Goal: Task Accomplishment & Management: Manage account settings

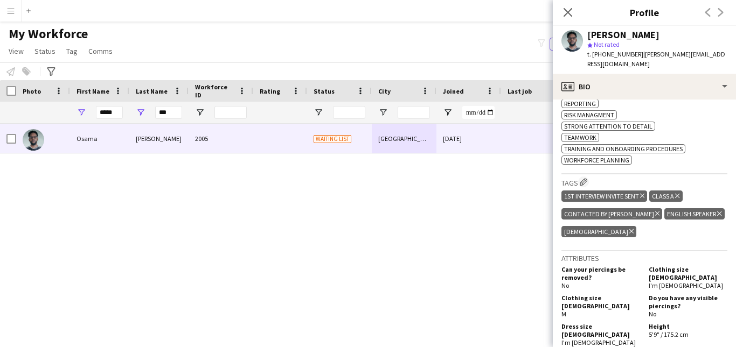
scroll to position [647, 0]
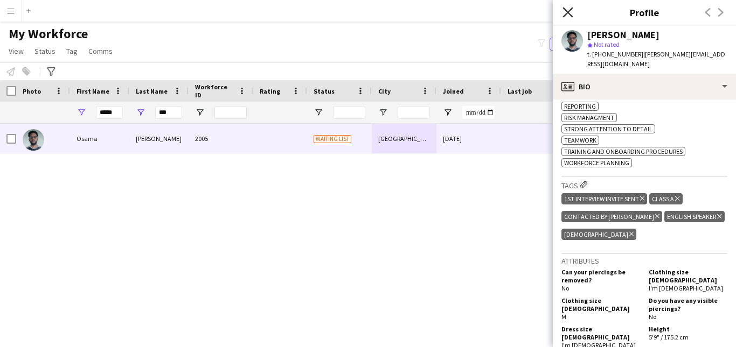
click at [568, 11] on icon "Close pop-in" at bounding box center [567, 12] width 10 height 10
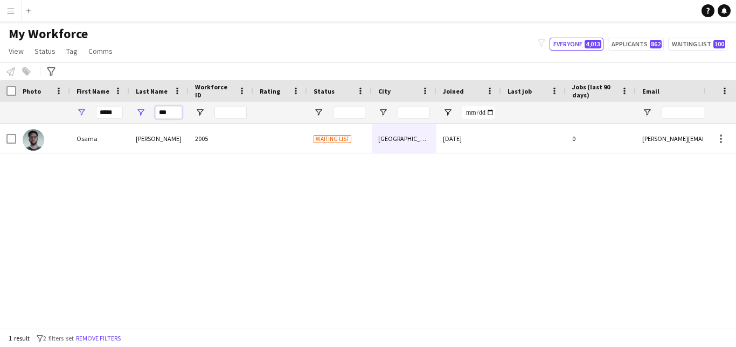
drag, startPoint x: 175, startPoint y: 114, endPoint x: 142, endPoint y: 116, distance: 33.0
click at [142, 116] on div "***" at bounding box center [158, 113] width 59 height 22
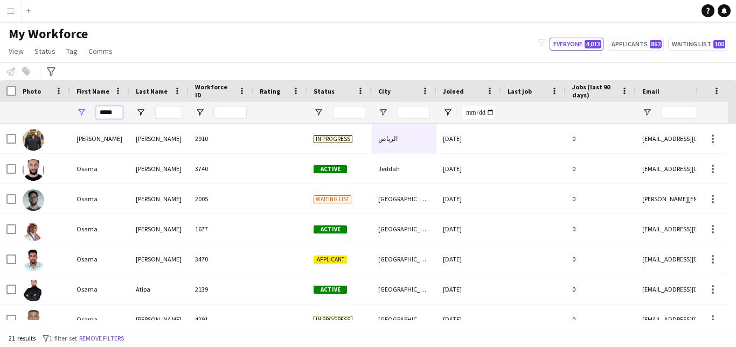
drag, startPoint x: 121, startPoint y: 112, endPoint x: 88, endPoint y: 113, distance: 32.9
click at [88, 113] on div "*****" at bounding box center [99, 113] width 59 height 22
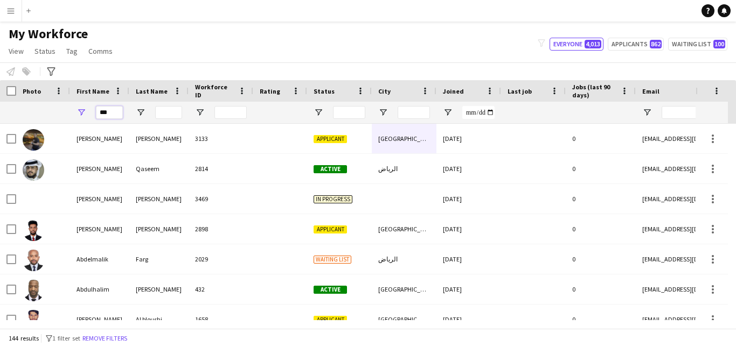
type input "***"
click at [171, 112] on input "Last Name Filter Input" at bounding box center [168, 112] width 27 height 13
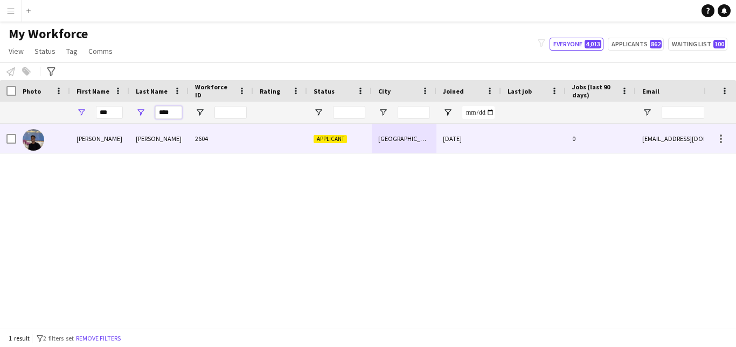
type input "****"
click at [234, 144] on div "2604" at bounding box center [221, 139] width 65 height 30
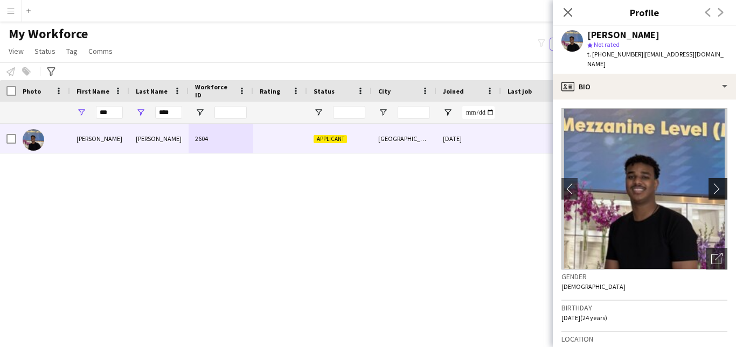
click at [712, 185] on button "chevron-right" at bounding box center [719, 189] width 22 height 22
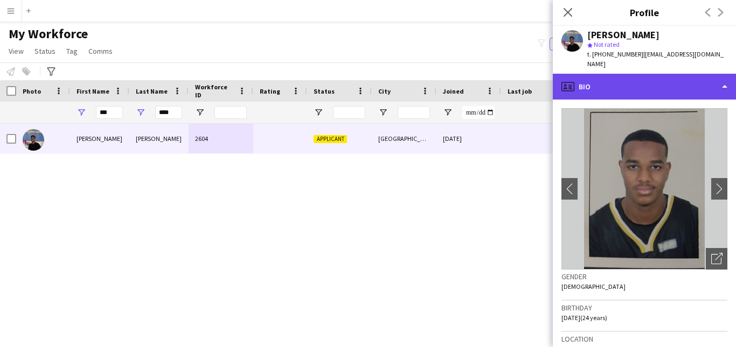
click at [666, 74] on div "profile Bio" at bounding box center [644, 87] width 183 height 26
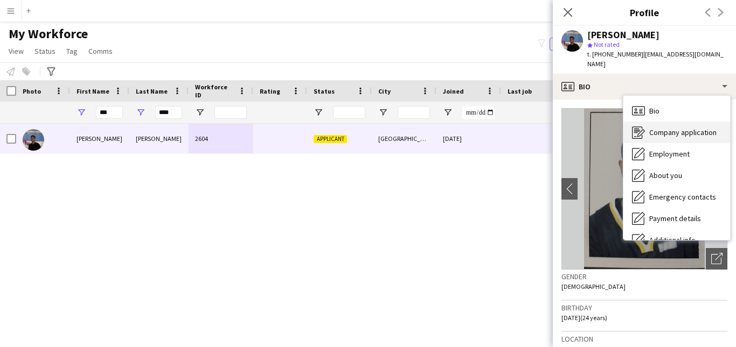
click at [658, 122] on div "Company application Company application" at bounding box center [676, 133] width 107 height 22
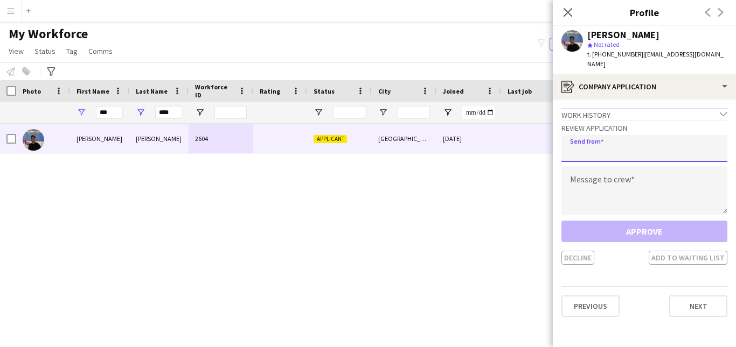
click at [655, 135] on input "email" at bounding box center [644, 148] width 166 height 27
type input "**********"
drag, startPoint x: 677, startPoint y: 140, endPoint x: 559, endPoint y: 148, distance: 118.2
click at [559, 148] on app-crew-profile-application "**********" at bounding box center [644, 224] width 183 height 248
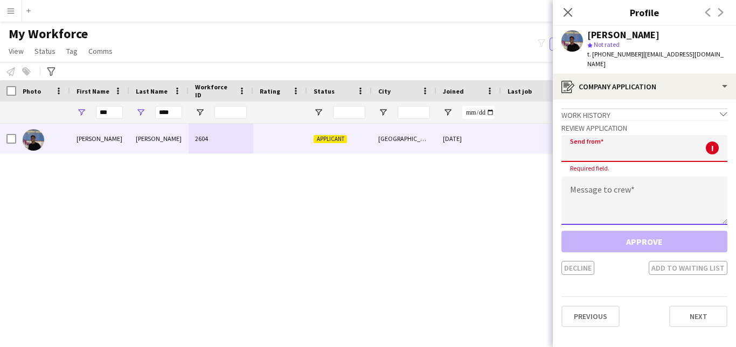
click at [602, 178] on textarea at bounding box center [644, 201] width 166 height 48
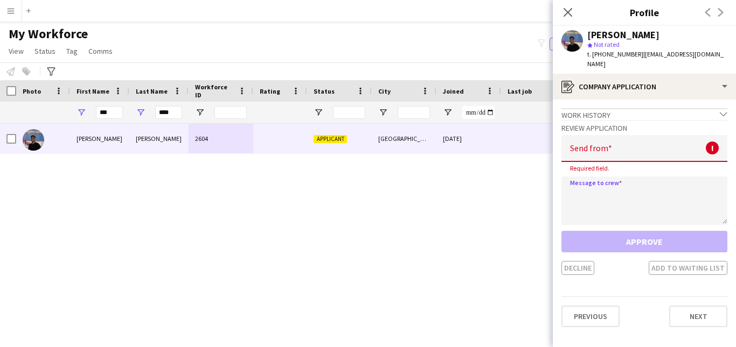
click at [601, 144] on input "email" at bounding box center [644, 148] width 166 height 27
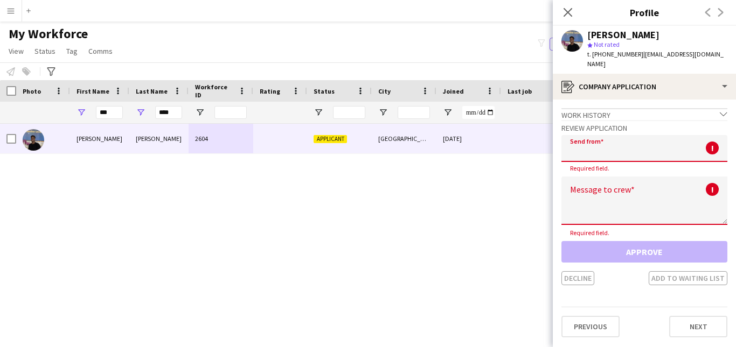
type input "**********"
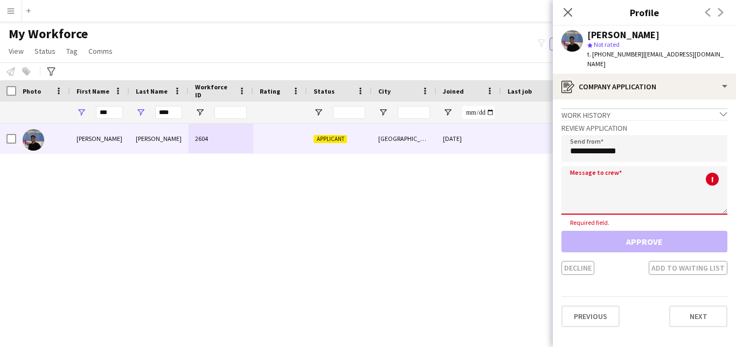
click at [598, 176] on textarea at bounding box center [644, 190] width 166 height 48
click at [599, 173] on textarea at bounding box center [644, 190] width 166 height 48
paste textarea "**********"
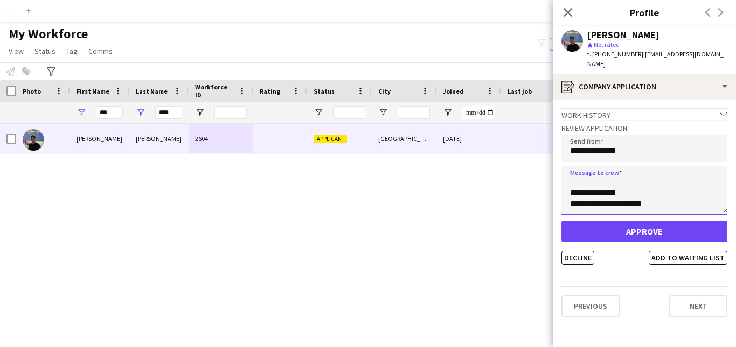
scroll to position [0, 0]
click at [614, 172] on textarea "**********" at bounding box center [644, 190] width 166 height 48
type textarea "**********"
click at [695, 251] on button "Add to waiting list" at bounding box center [688, 258] width 79 height 14
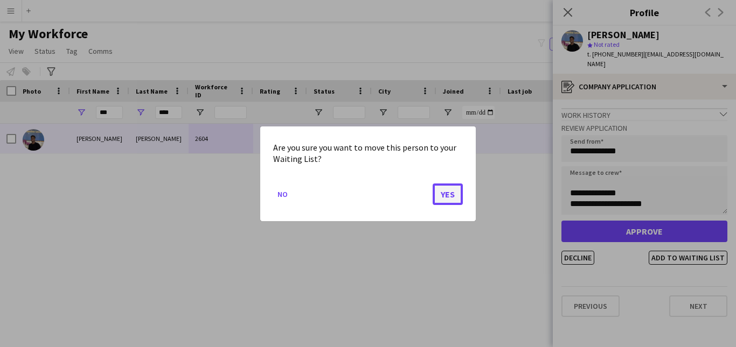
click at [447, 194] on button "Yes" at bounding box center [448, 194] width 30 height 22
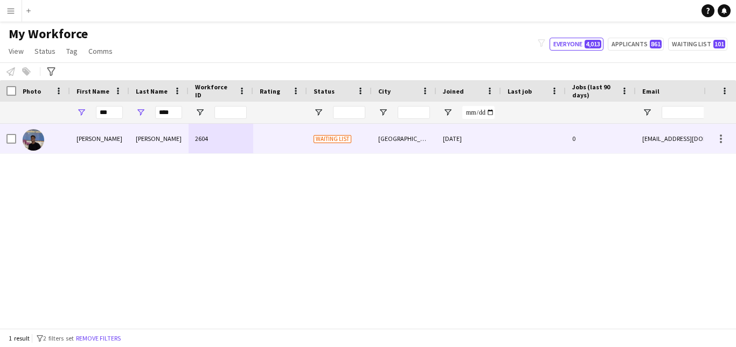
click at [418, 141] on div "[GEOGRAPHIC_DATA]" at bounding box center [404, 139] width 65 height 30
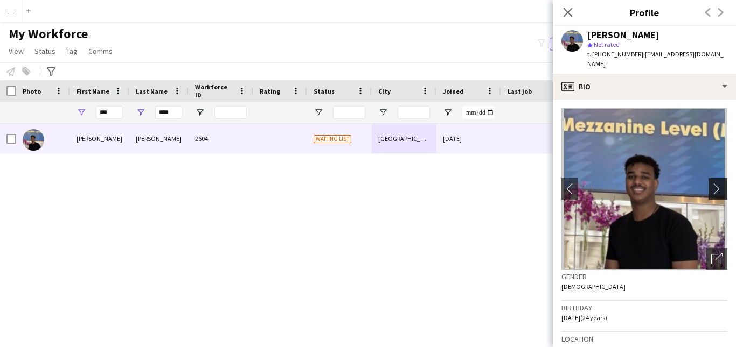
click at [718, 183] on app-icon "chevron-right" at bounding box center [719, 188] width 17 height 11
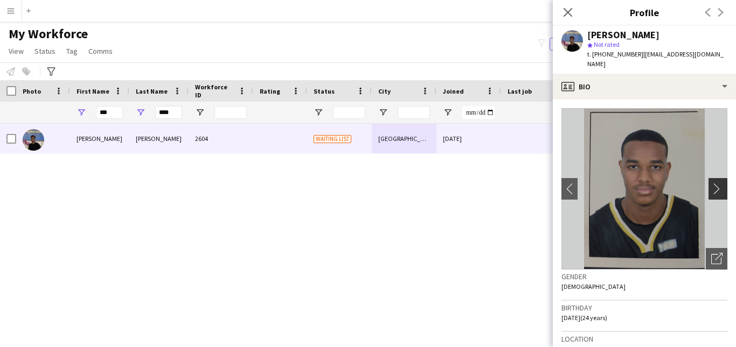
click at [718, 183] on app-icon "chevron-right" at bounding box center [719, 188] width 17 height 11
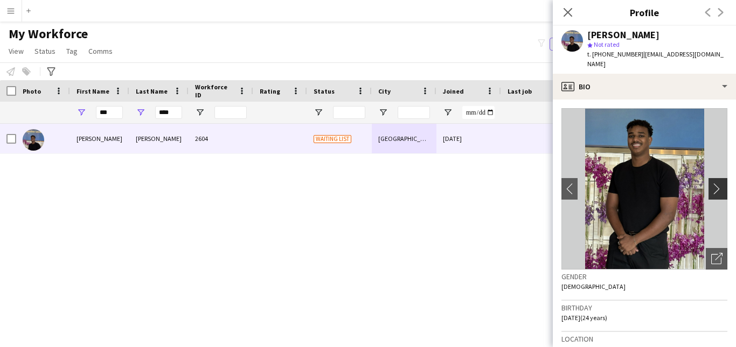
click at [718, 183] on app-icon "chevron-right" at bounding box center [719, 188] width 17 height 11
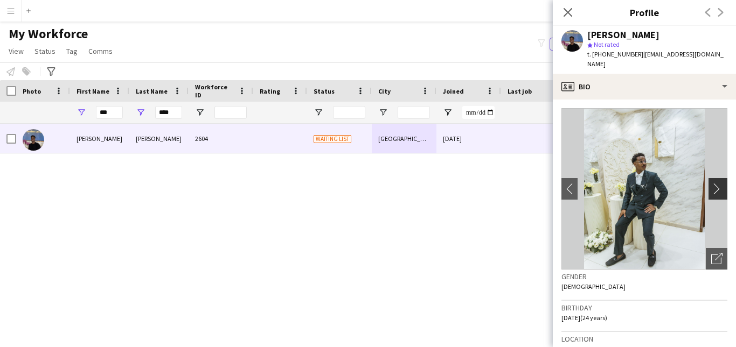
click at [718, 183] on app-icon "chevron-right" at bounding box center [719, 188] width 17 height 11
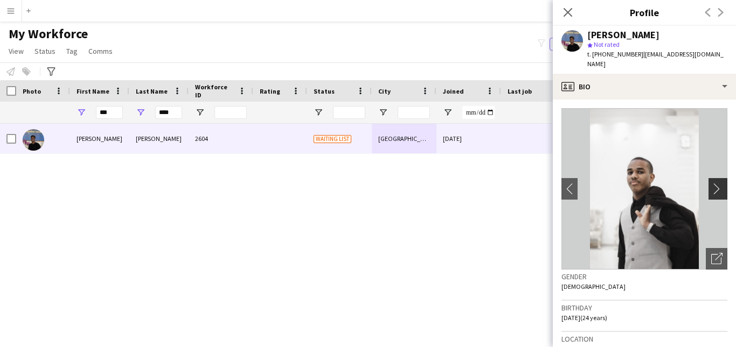
click at [718, 183] on app-icon "chevron-right" at bounding box center [719, 188] width 17 height 11
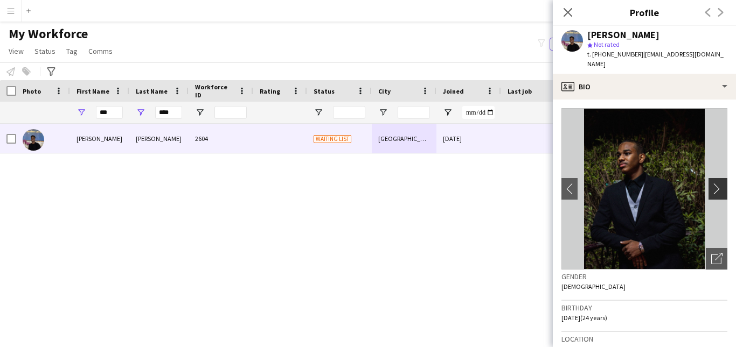
click at [718, 183] on app-icon "chevron-right" at bounding box center [719, 188] width 17 height 11
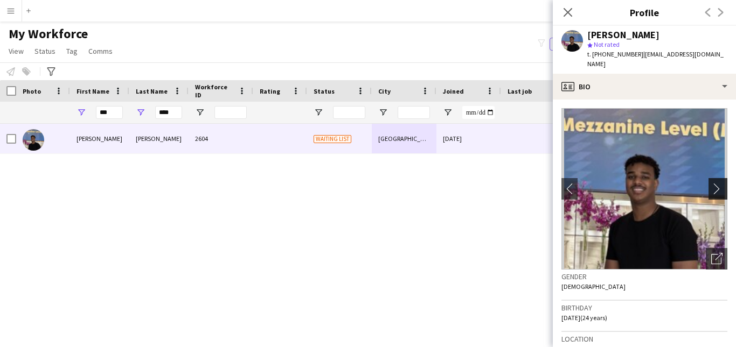
click at [718, 183] on app-icon "chevron-right" at bounding box center [719, 188] width 17 height 11
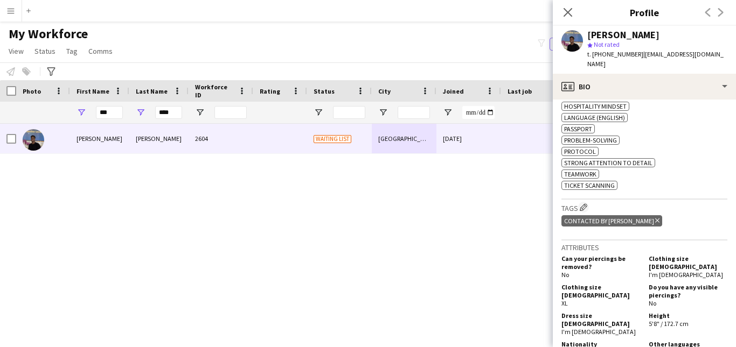
scroll to position [479, 0]
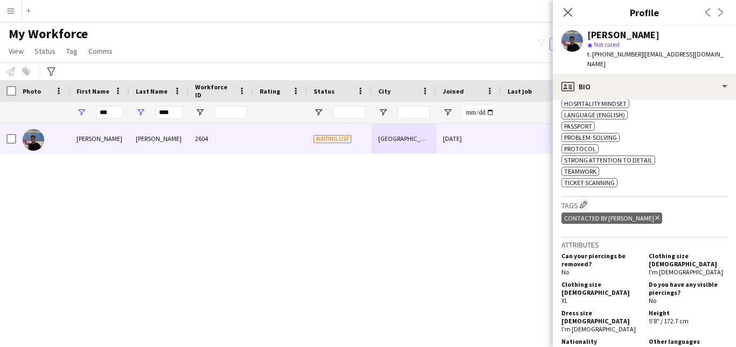
click at [655, 215] on icon "Delete tag" at bounding box center [657, 218] width 4 height 6
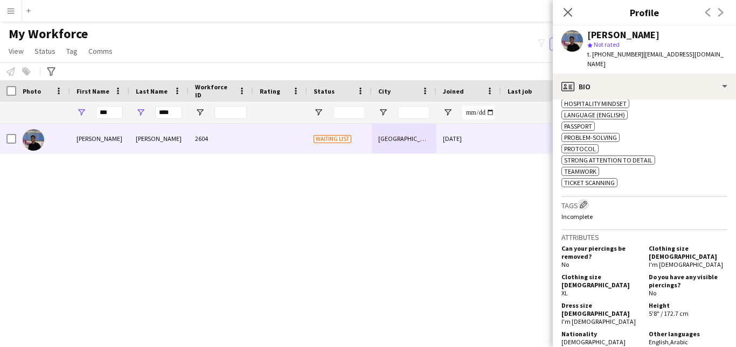
click at [586, 201] on app-icon "Edit crew company tags" at bounding box center [584, 205] width 8 height 8
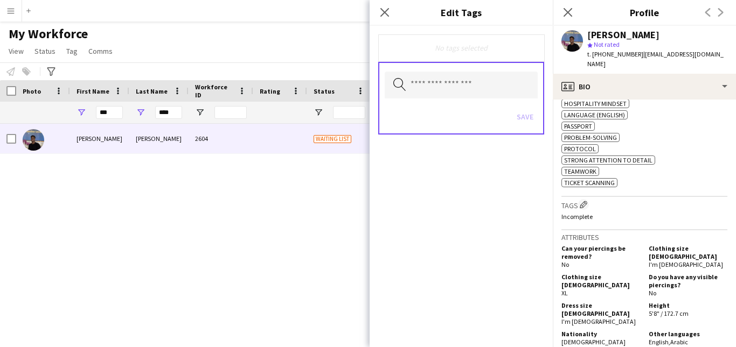
click at [551, 177] on div "No tags selected Search by tag name Save" at bounding box center [461, 187] width 183 height 322
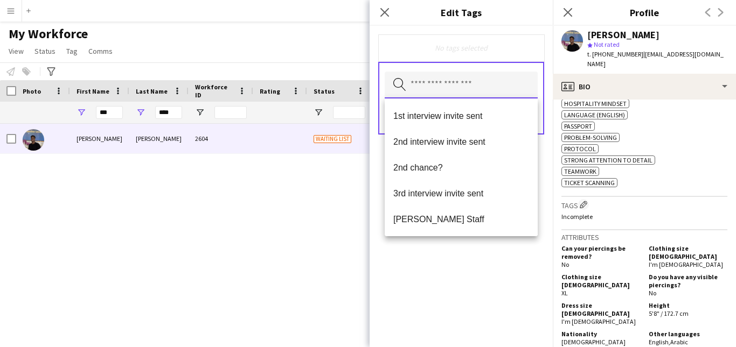
click at [467, 83] on input "text" at bounding box center [461, 85] width 153 height 27
type input "*"
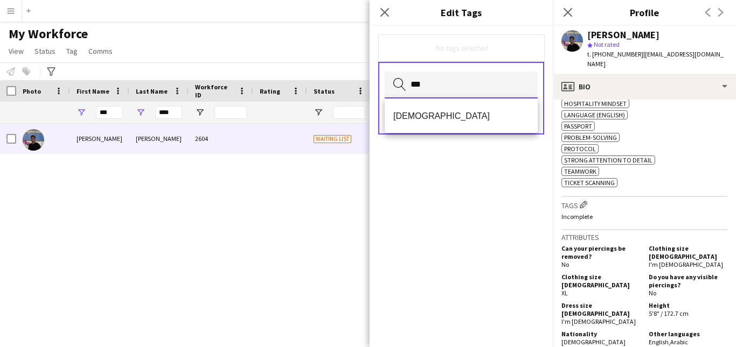
type input "***"
click at [467, 115] on span "[DEMOGRAPHIC_DATA]" at bounding box center [461, 116] width 136 height 10
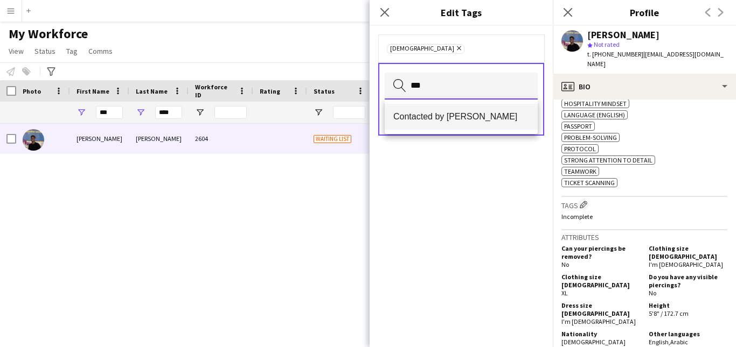
type input "***"
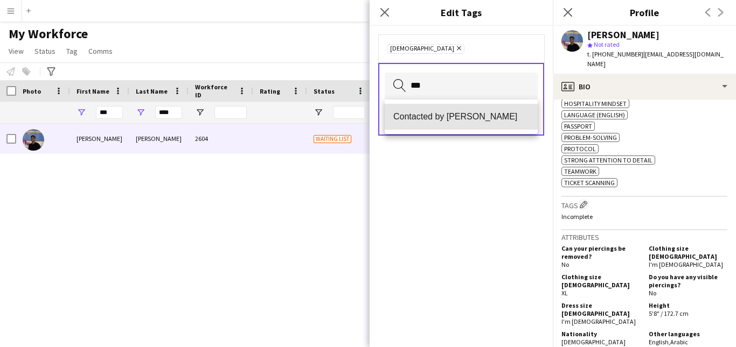
click at [467, 114] on span "Contacted by [PERSON_NAME]" at bounding box center [461, 117] width 136 height 10
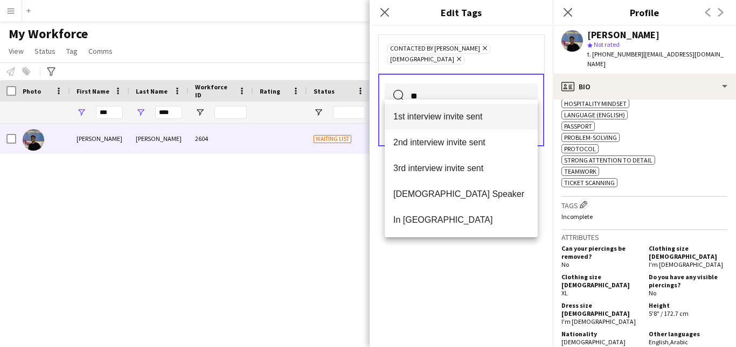
type input "**"
click at [462, 123] on mat-option "1st interview invite sent" at bounding box center [461, 117] width 153 height 26
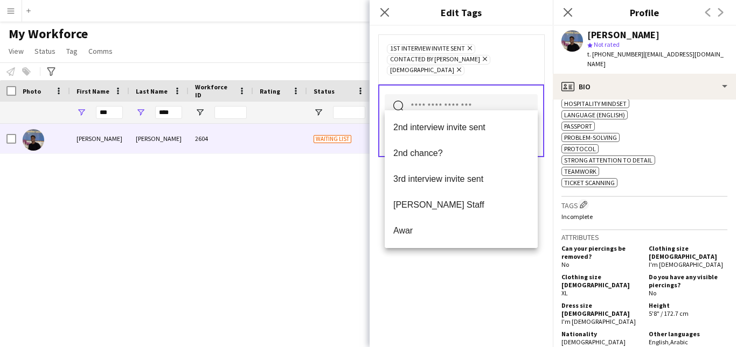
click at [517, 65] on div "1st interview invite sent Remove Contacted by Lamiaa Remove Sudanese Remove" at bounding box center [461, 59] width 166 height 50
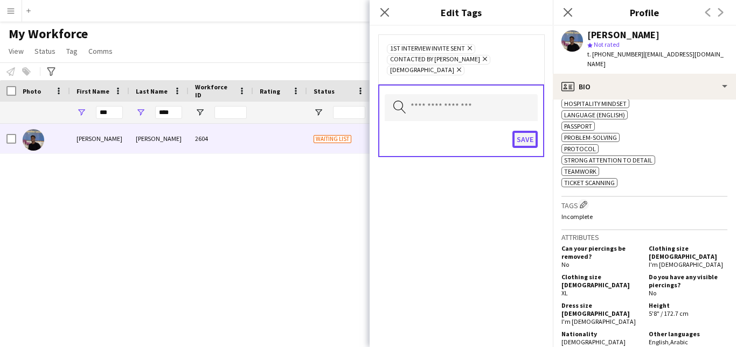
click at [519, 131] on button "Save" at bounding box center [524, 139] width 25 height 17
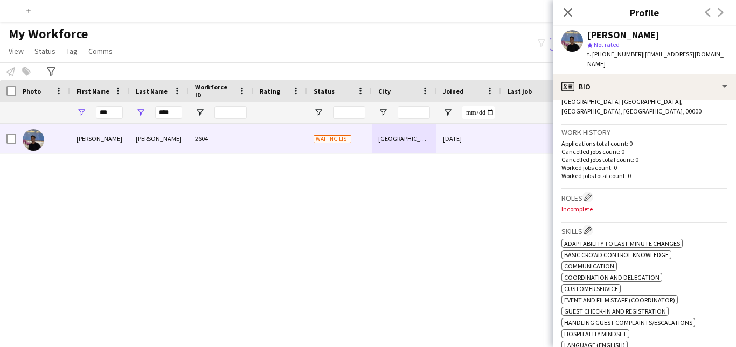
scroll to position [0, 0]
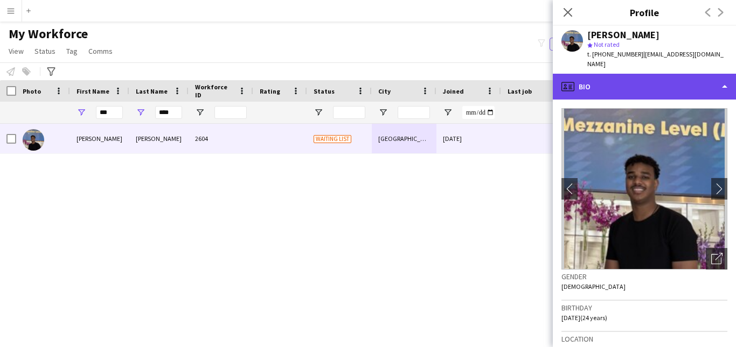
click at [706, 84] on div "profile Bio" at bounding box center [644, 87] width 183 height 26
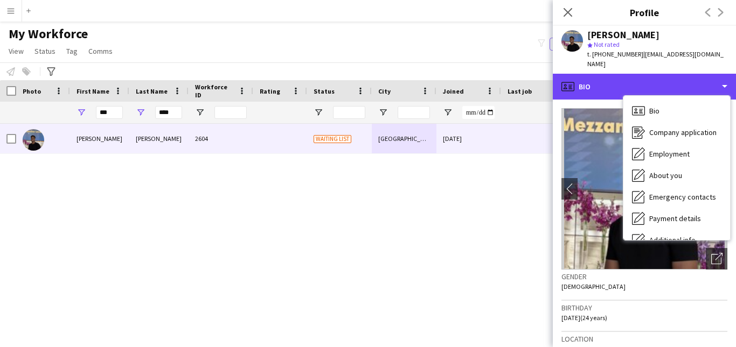
scroll to position [58, 0]
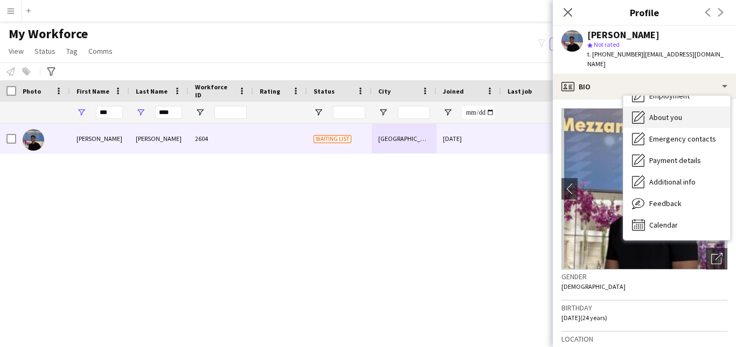
click at [701, 107] on div "About you About you" at bounding box center [676, 118] width 107 height 22
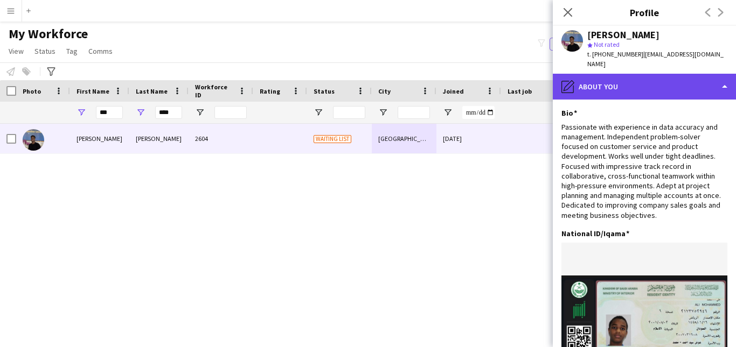
click at [688, 87] on div "pencil4 About you" at bounding box center [644, 87] width 183 height 26
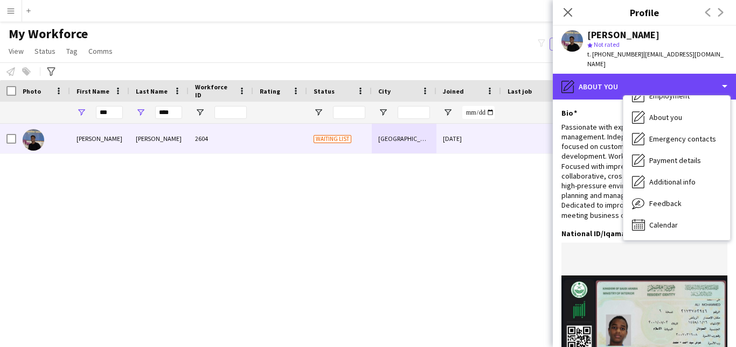
scroll to position [0, 0]
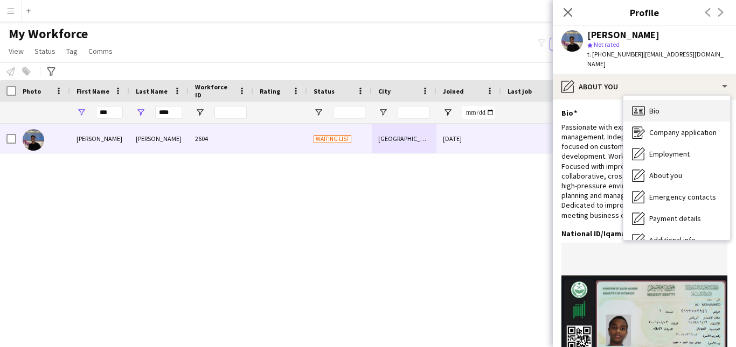
click at [712, 109] on div "Bio Bio" at bounding box center [676, 111] width 107 height 22
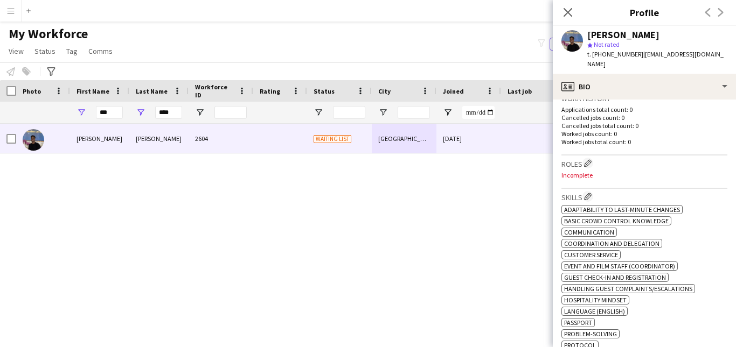
scroll to position [270, 0]
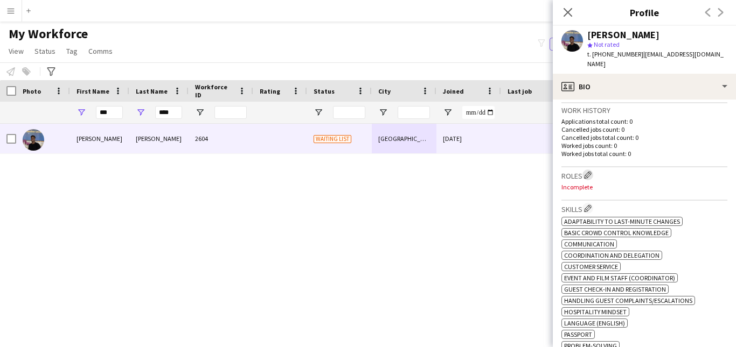
click at [589, 171] on app-icon "Edit crew company roles" at bounding box center [588, 175] width 8 height 8
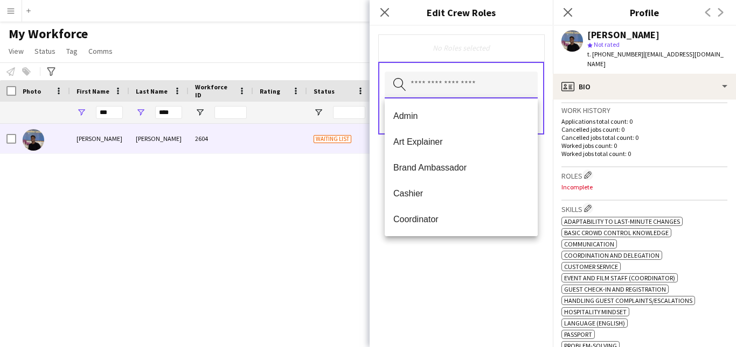
click at [484, 92] on input "text" at bounding box center [461, 85] width 153 height 27
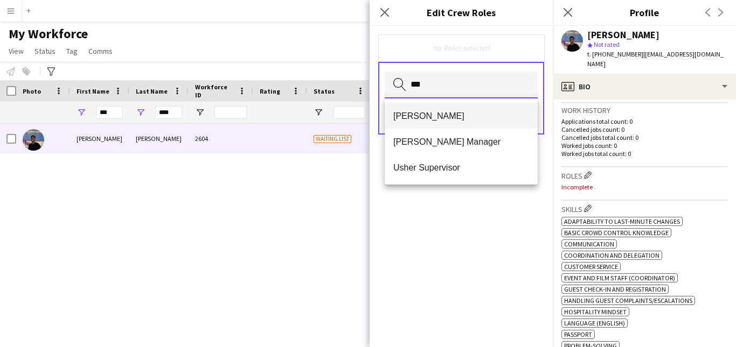
type input "***"
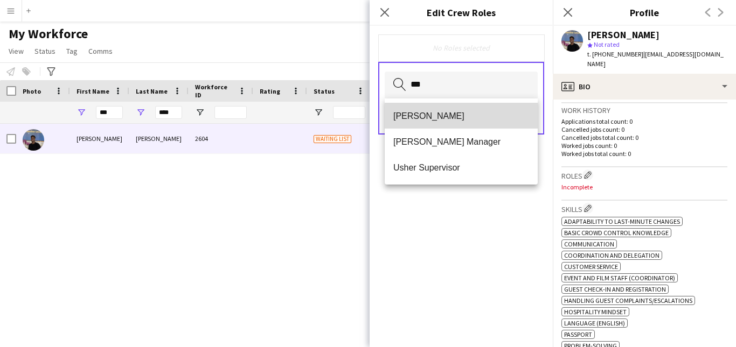
click at [474, 109] on mat-option "[PERSON_NAME]" at bounding box center [461, 116] width 153 height 26
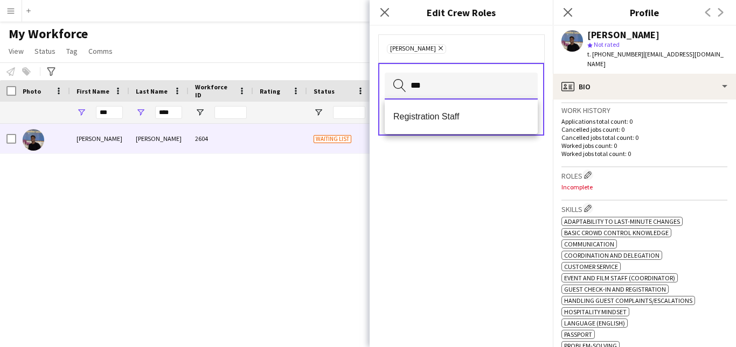
type input "***"
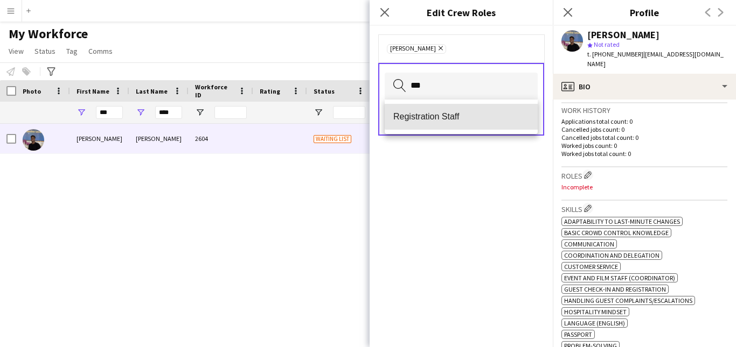
click at [474, 109] on mat-option "Registration Staff" at bounding box center [461, 117] width 153 height 26
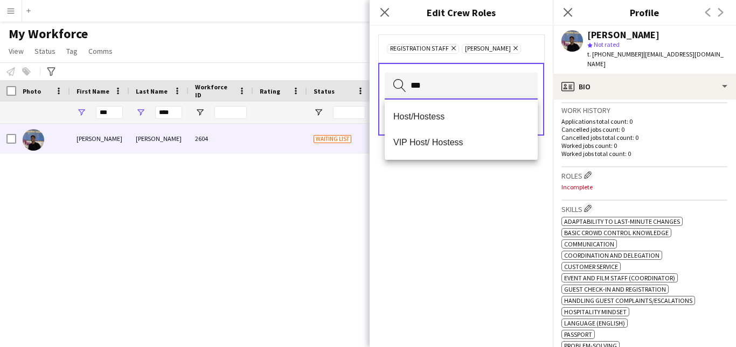
type input "***"
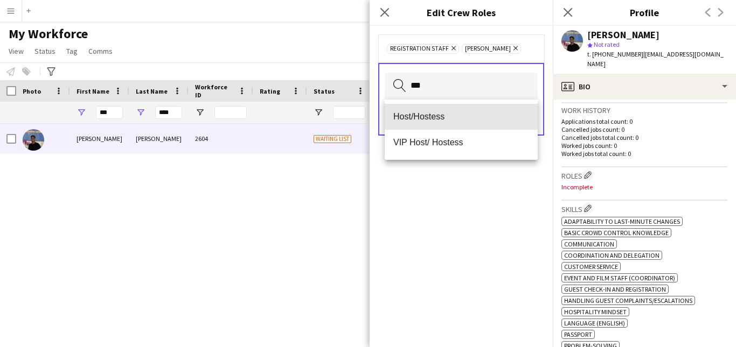
click at [474, 109] on mat-option "Host/Hostess" at bounding box center [461, 117] width 153 height 26
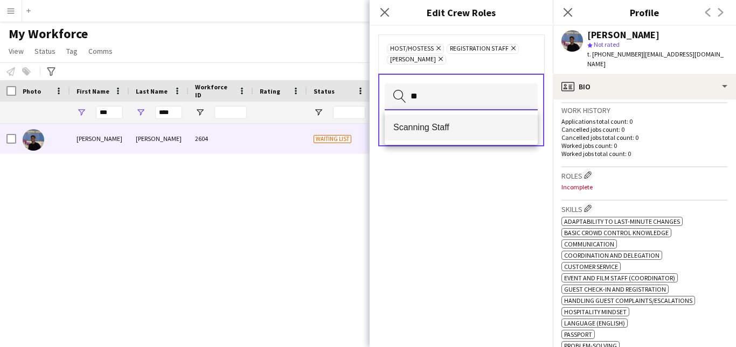
type input "**"
click at [469, 120] on mat-option "Scanning Staff" at bounding box center [461, 128] width 153 height 26
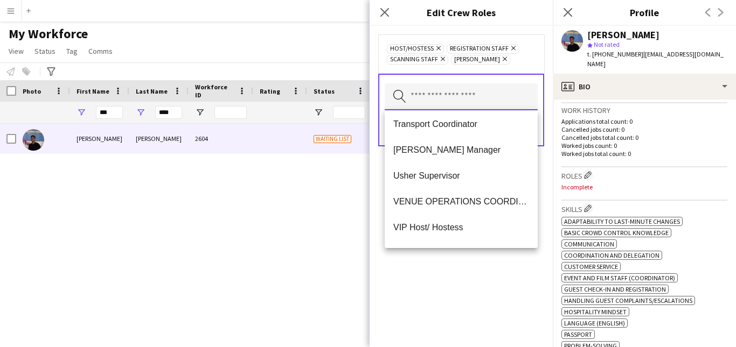
scroll to position [579, 0]
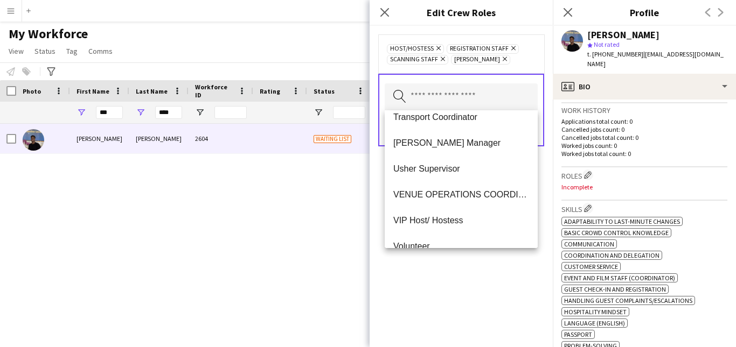
click at [517, 67] on div "Host/Hostess Remove Registration Staff Remove Scanning Staff Remove [PERSON_NAM…" at bounding box center [461, 53] width 166 height 39
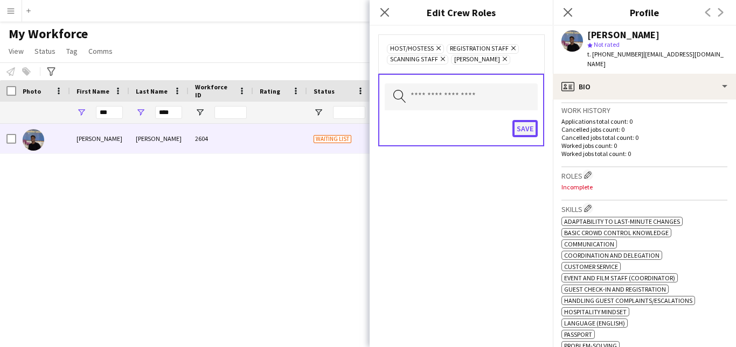
click at [526, 130] on button "Save" at bounding box center [524, 128] width 25 height 17
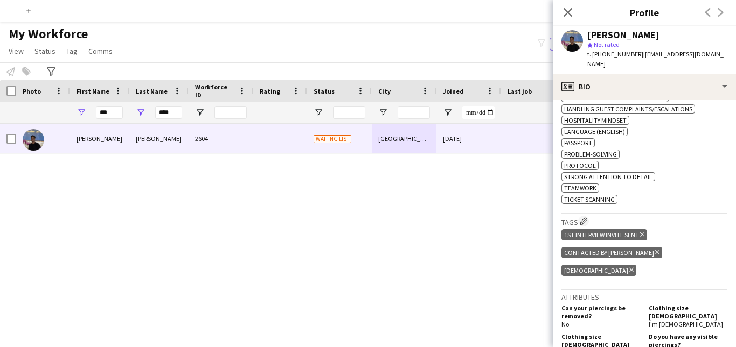
scroll to position [444, 0]
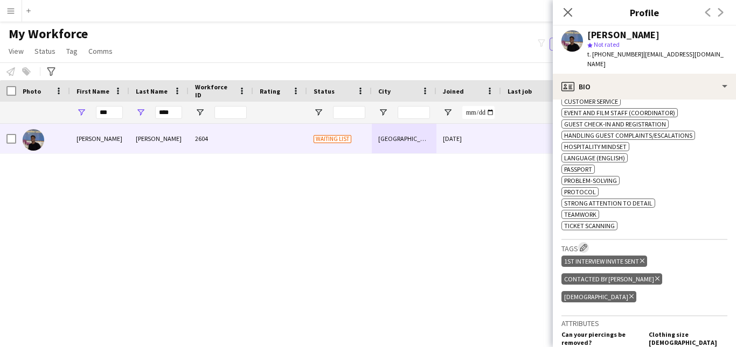
click at [583, 244] on app-icon "Edit crew company tags" at bounding box center [584, 248] width 8 height 8
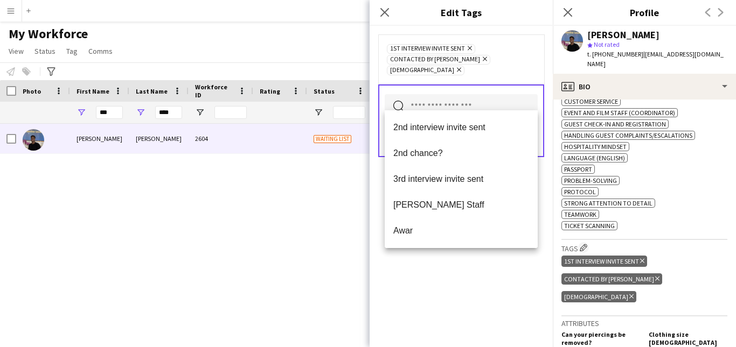
click at [486, 94] on input "text" at bounding box center [461, 107] width 153 height 27
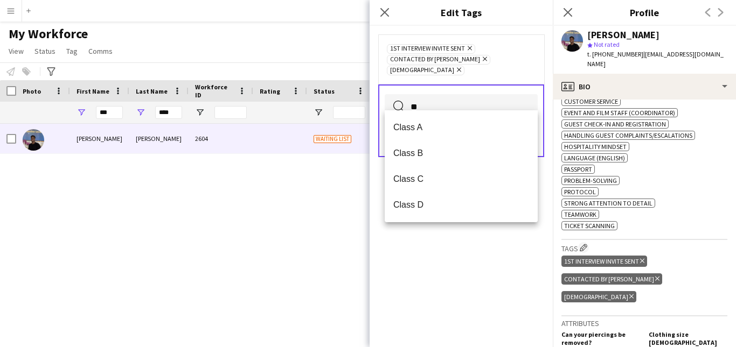
type input "*"
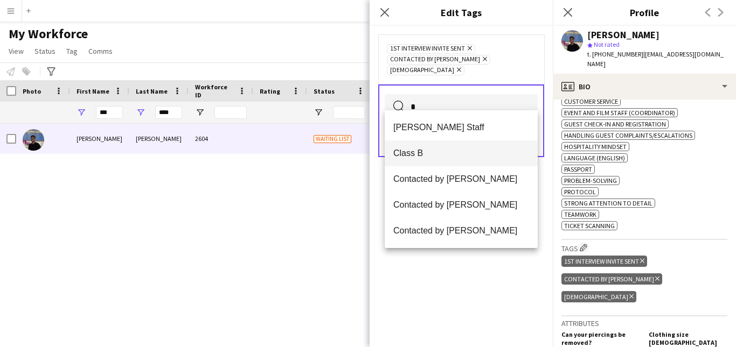
type input "*"
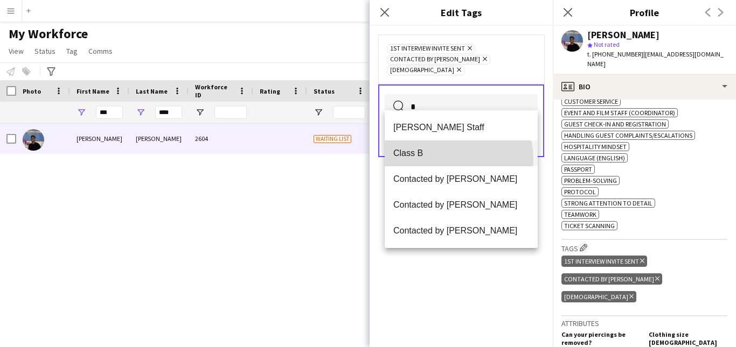
click at [458, 158] on span "Class B" at bounding box center [461, 153] width 136 height 10
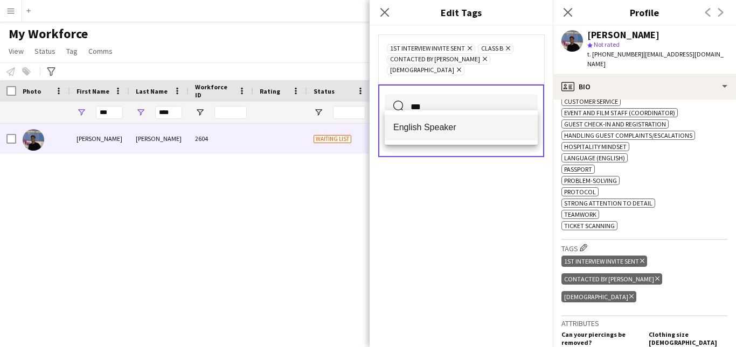
type input "***"
click at [480, 120] on mat-option "English Speaker" at bounding box center [461, 128] width 153 height 26
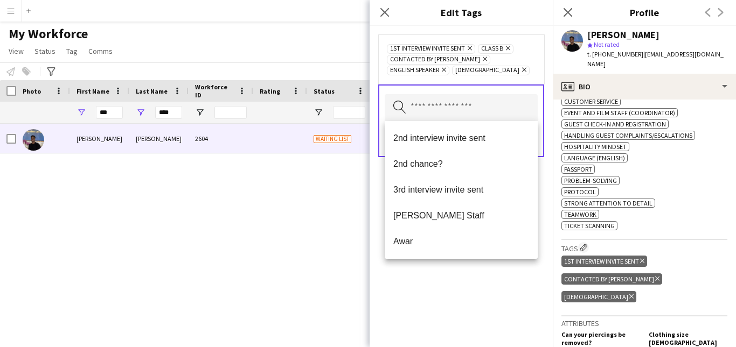
click at [536, 66] on div "1st interview invite sent Remove Class B Remove Contacted by Lamiaa Remove Engl…" at bounding box center [461, 59] width 166 height 50
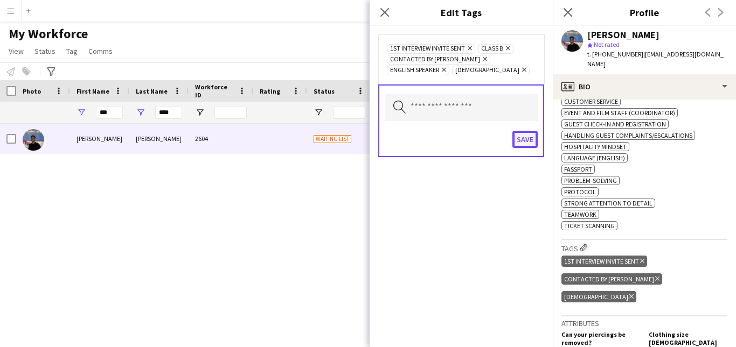
click at [525, 145] on button "Save" at bounding box center [524, 139] width 25 height 17
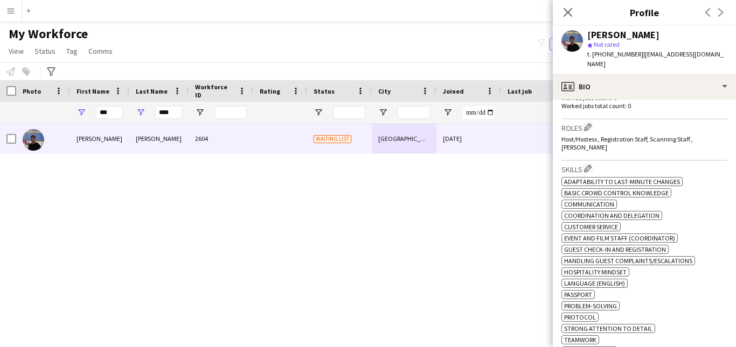
scroll to position [299, 0]
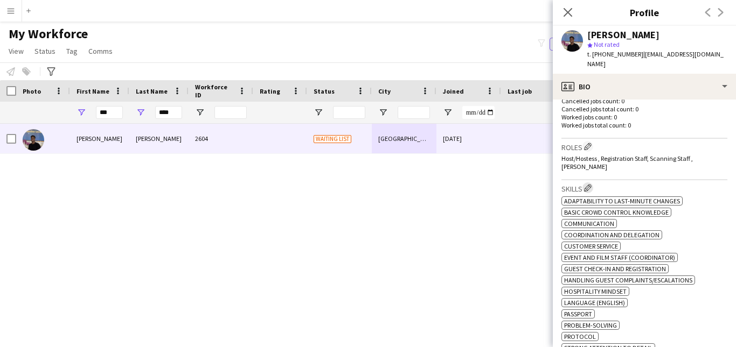
click at [591, 184] on app-icon "Edit crew company skills" at bounding box center [588, 188] width 8 height 8
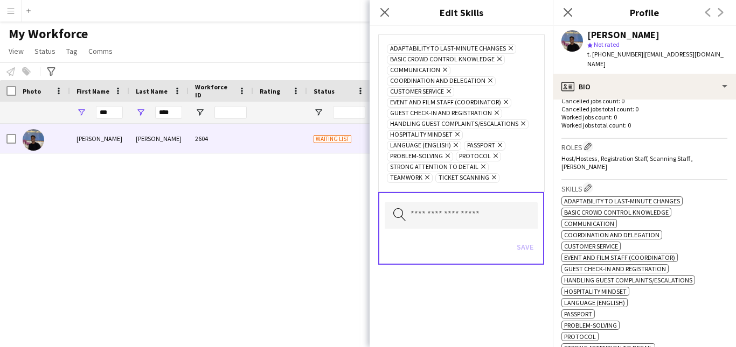
click at [497, 59] on icon at bounding box center [499, 59] width 4 height 4
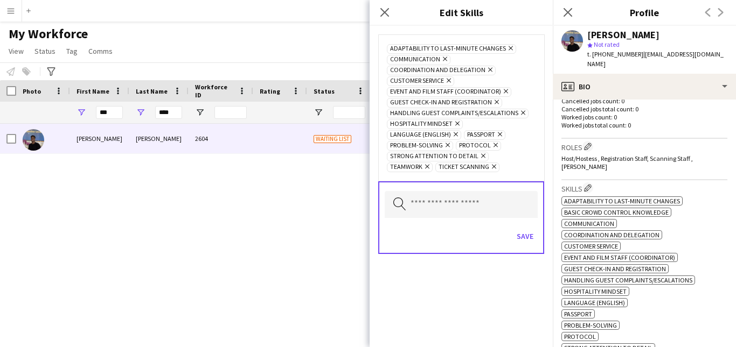
click at [488, 70] on icon at bounding box center [490, 70] width 4 height 4
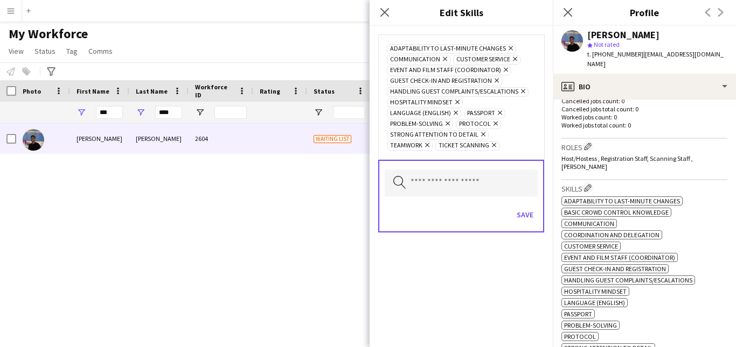
click at [519, 93] on icon "Remove" at bounding box center [521, 91] width 7 height 7
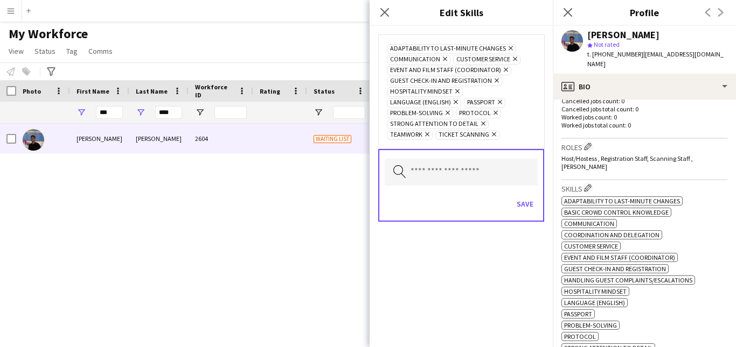
click at [493, 113] on icon at bounding box center [495, 113] width 4 height 4
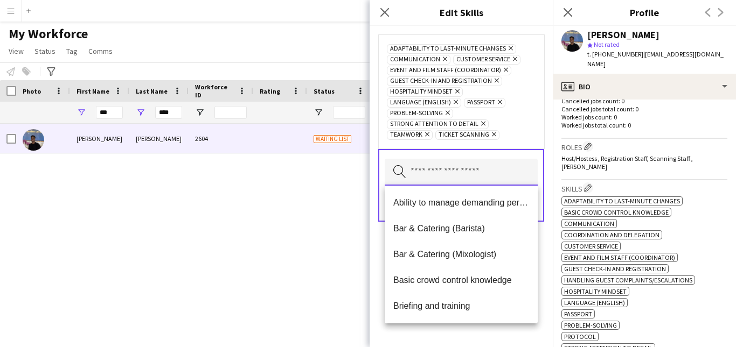
click at [448, 179] on input "text" at bounding box center [461, 172] width 153 height 27
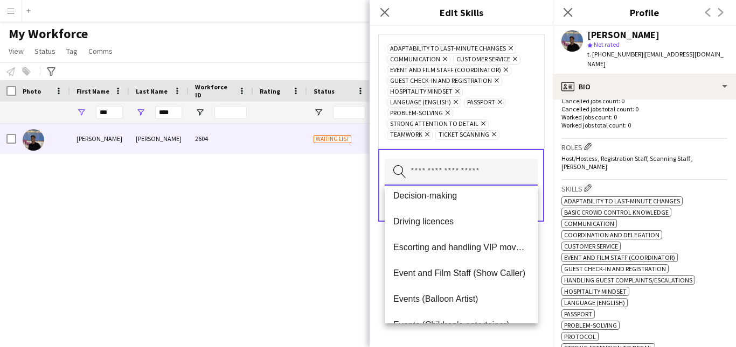
scroll to position [166, 0]
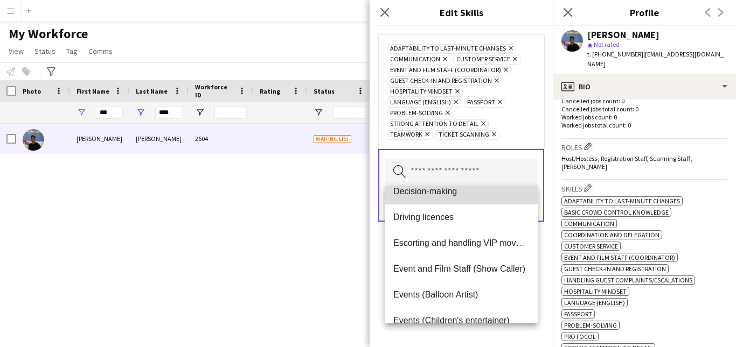
click at [495, 197] on span "Decision-making" at bounding box center [461, 191] width 136 height 10
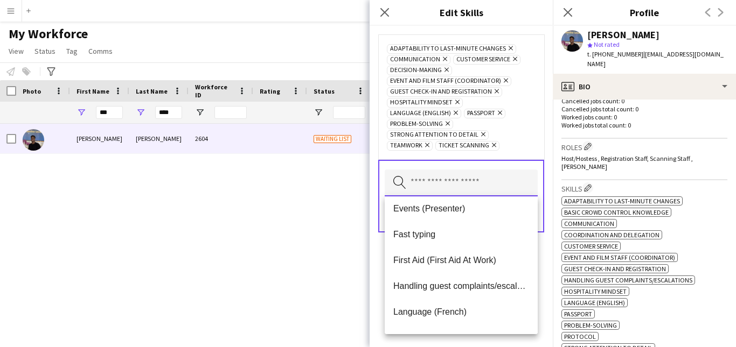
scroll to position [332, 0]
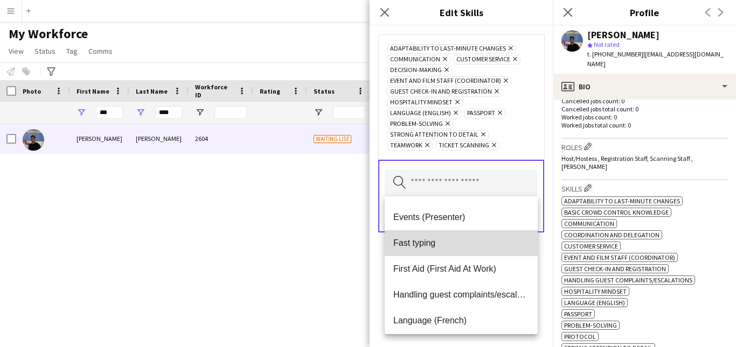
click at [490, 241] on span "Fast typing" at bounding box center [461, 243] width 136 height 10
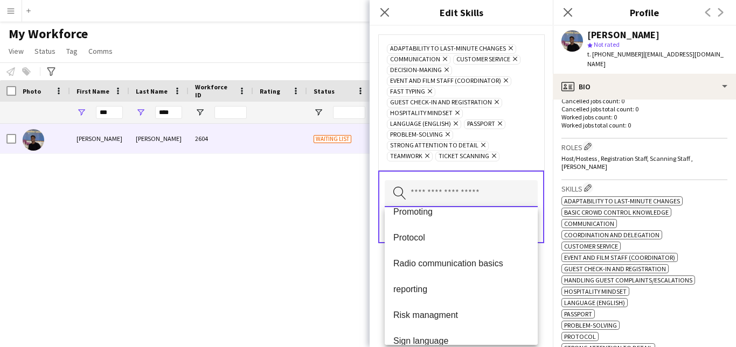
scroll to position [651, 0]
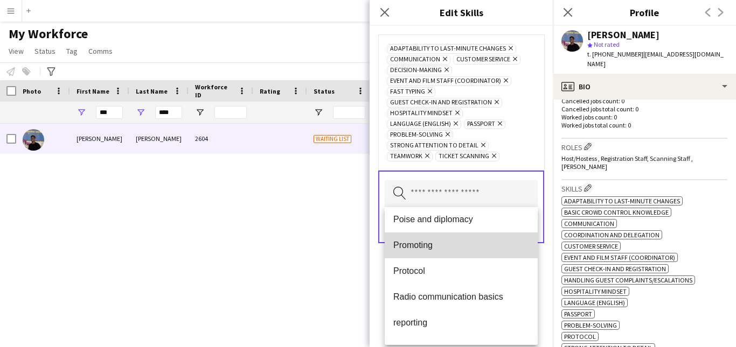
click at [485, 245] on span "Promoting" at bounding box center [461, 245] width 136 height 10
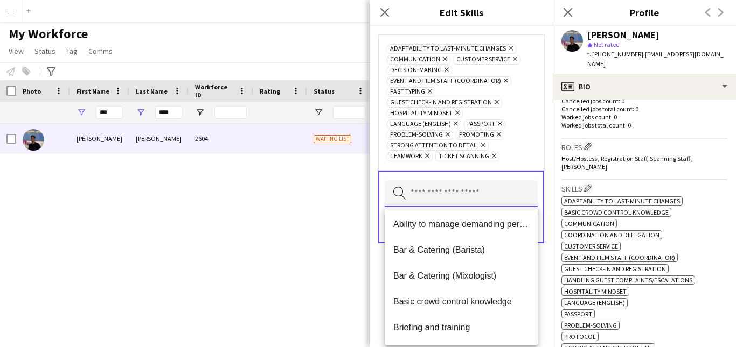
scroll to position [750, 0]
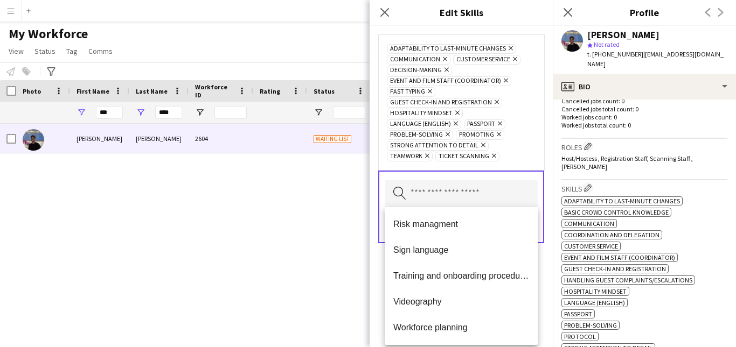
click at [537, 139] on div "Adaptability to last-minute changes Remove Communication Remove Customer Servic…" at bounding box center [461, 102] width 166 height 136
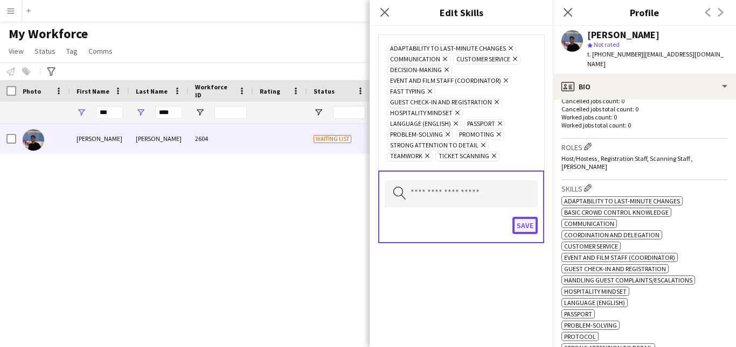
click at [527, 229] on button "Save" at bounding box center [524, 225] width 25 height 17
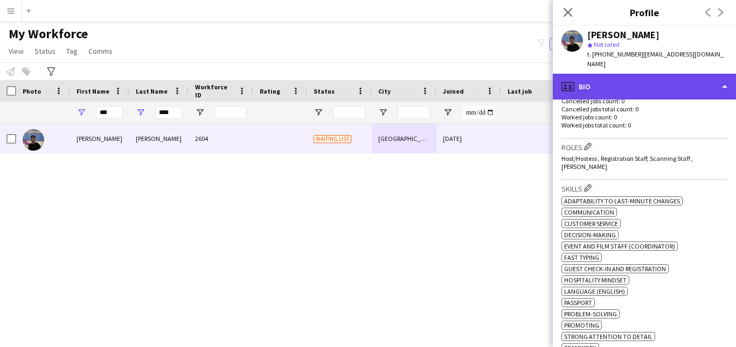
click at [663, 79] on div "profile Bio" at bounding box center [644, 87] width 183 height 26
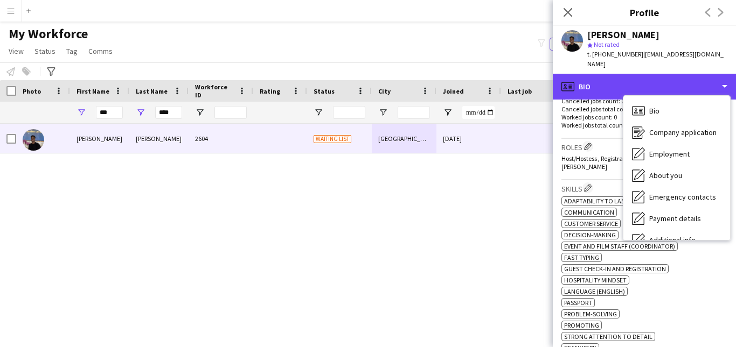
scroll to position [58, 0]
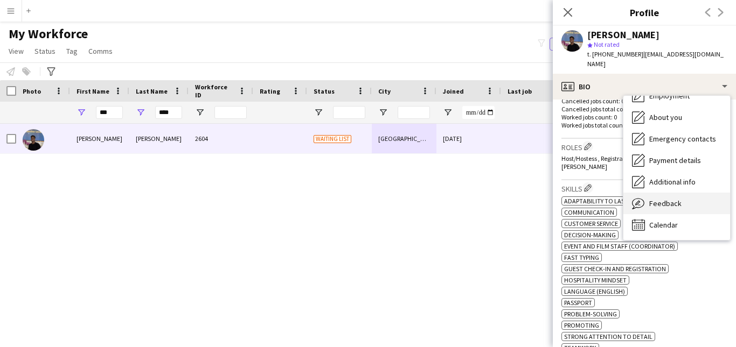
click at [699, 193] on div "Feedback Feedback" at bounding box center [676, 204] width 107 height 22
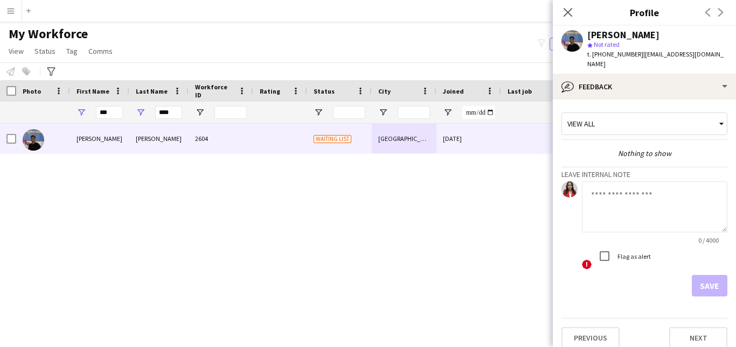
click at [619, 114] on div "View all" at bounding box center [639, 124] width 154 height 20
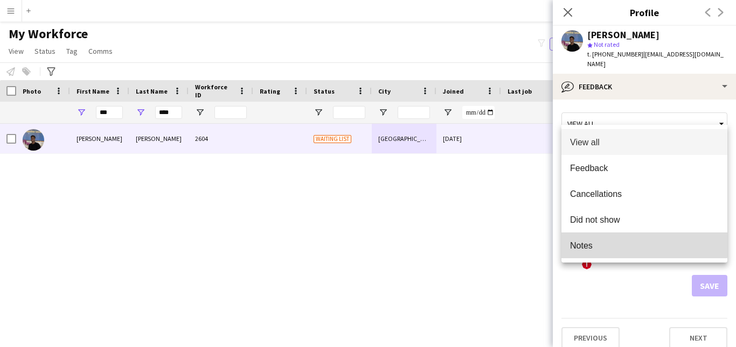
click at [588, 241] on span "Notes" at bounding box center [644, 246] width 149 height 10
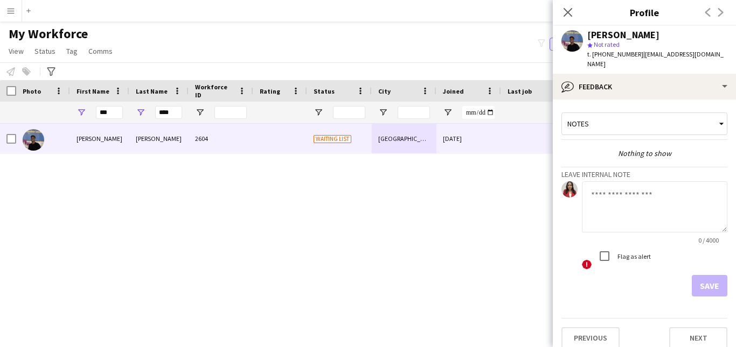
click at [625, 205] on textarea at bounding box center [654, 207] width 145 height 51
paste textarea "**********"
type textarea "**********"
click at [711, 275] on button "Save" at bounding box center [710, 286] width 36 height 22
